Goal: Information Seeking & Learning: Learn about a topic

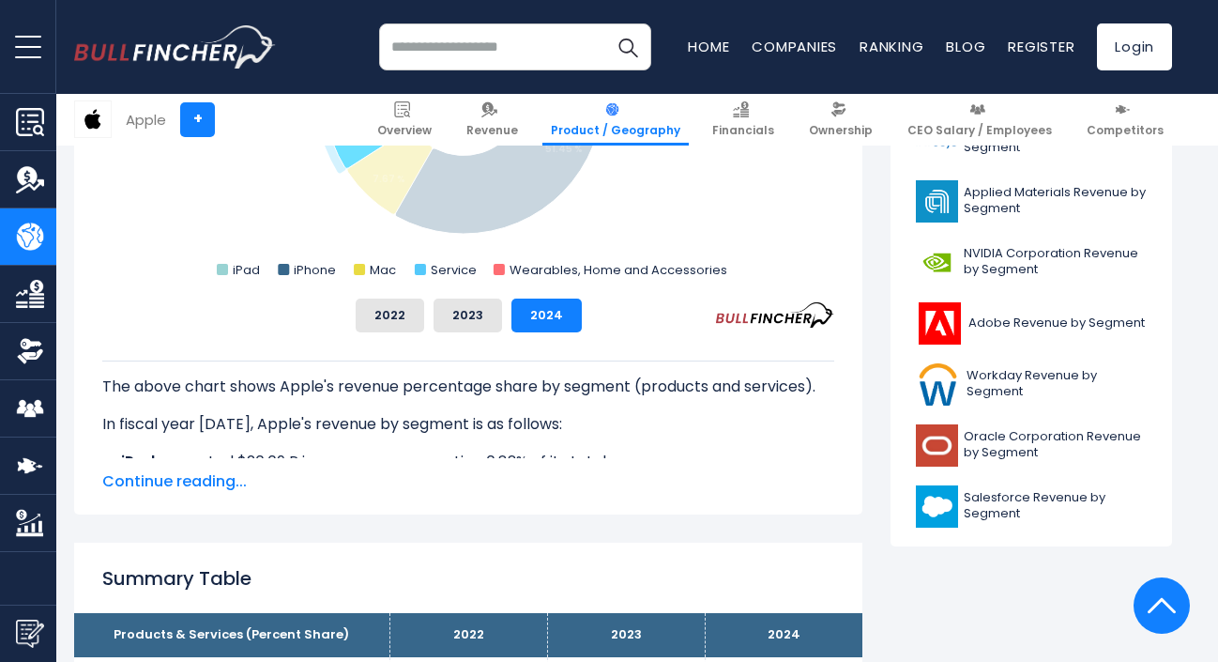
scroll to position [785, 0]
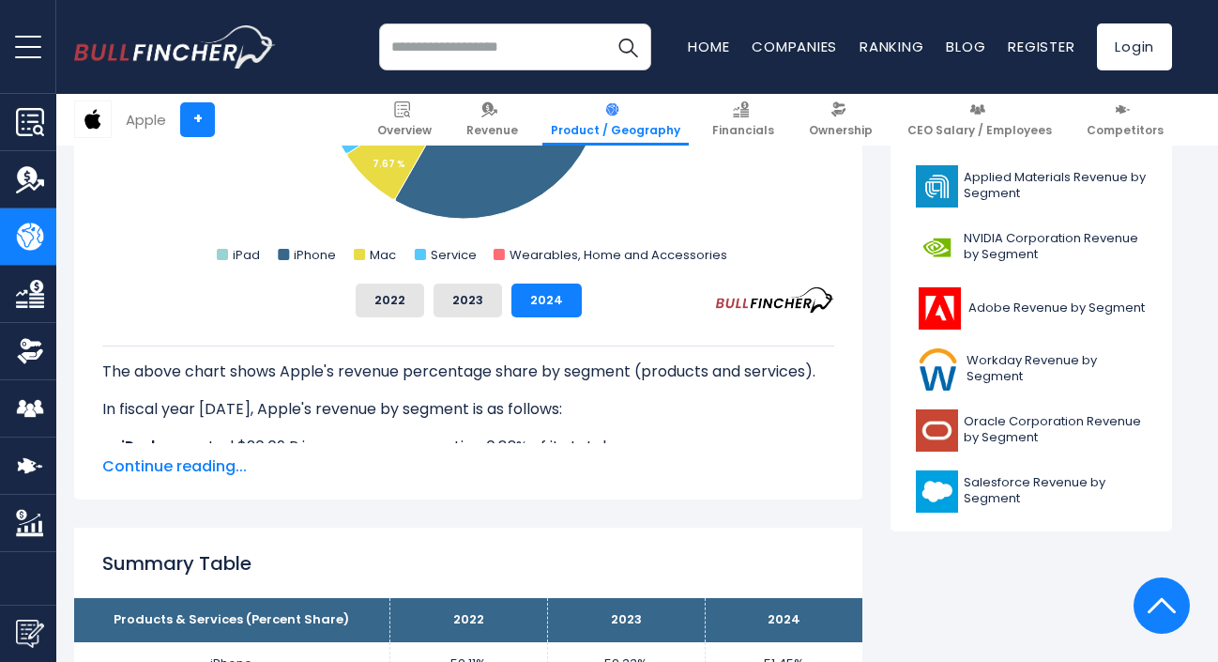
click at [210, 465] on span "Continue reading..." at bounding box center [468, 466] width 732 height 23
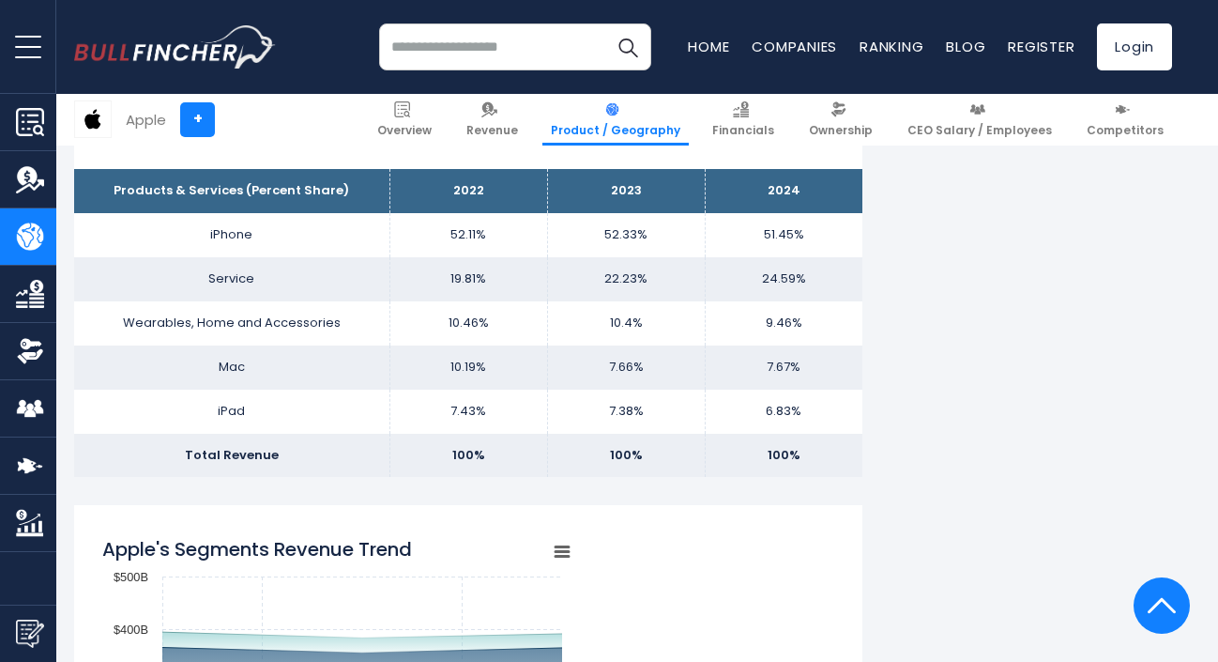
scroll to position [1398, 0]
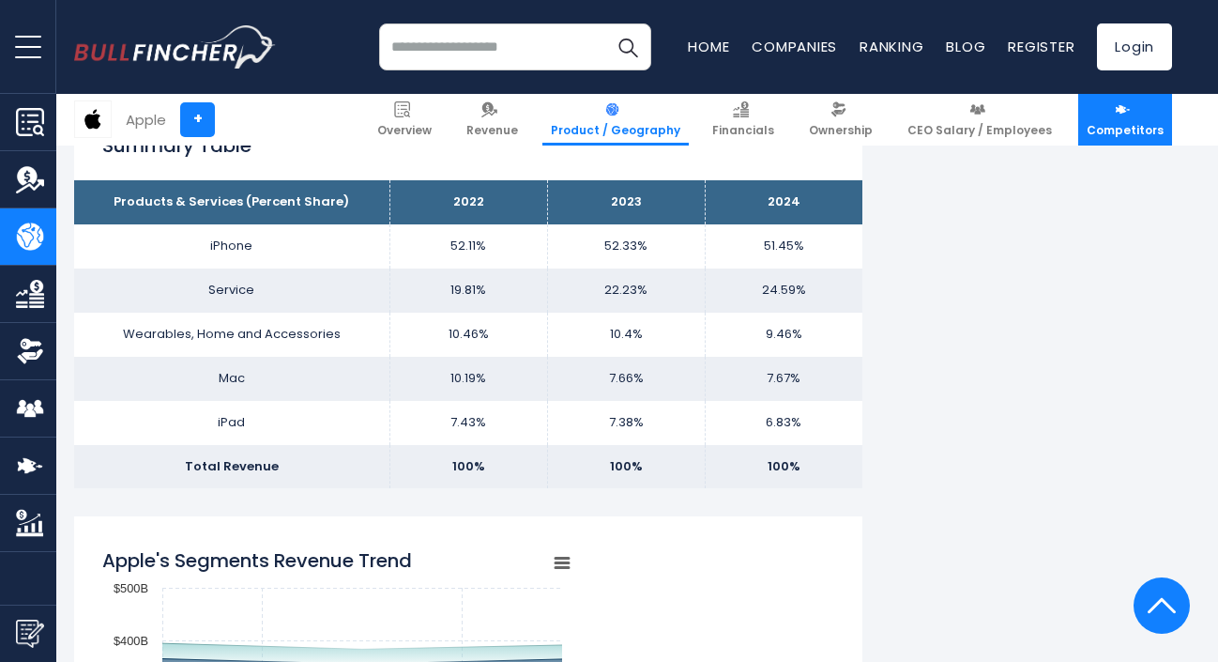
click at [1130, 124] on span "Competitors" at bounding box center [1125, 130] width 77 height 15
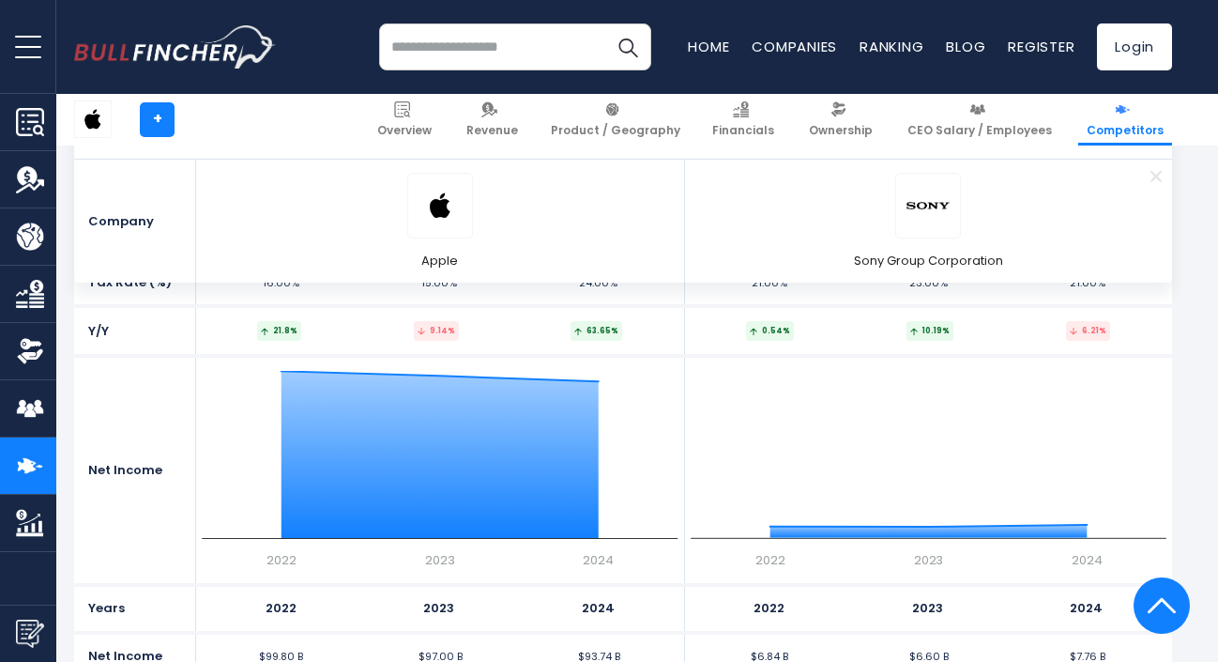
scroll to position [3620, 0]
